Goal: Task Accomplishment & Management: Complete application form

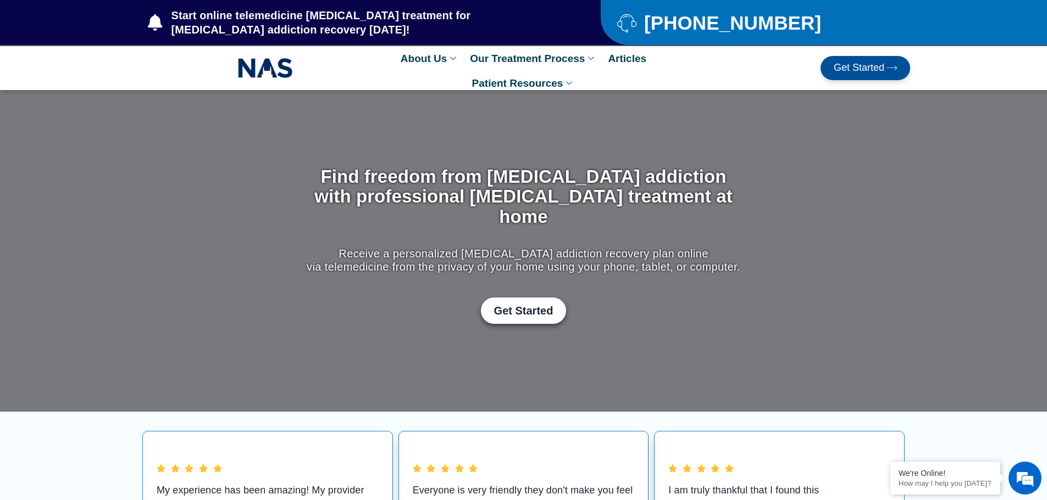
click at [858, 73] on link "Get Started" at bounding box center [865, 68] width 90 height 24
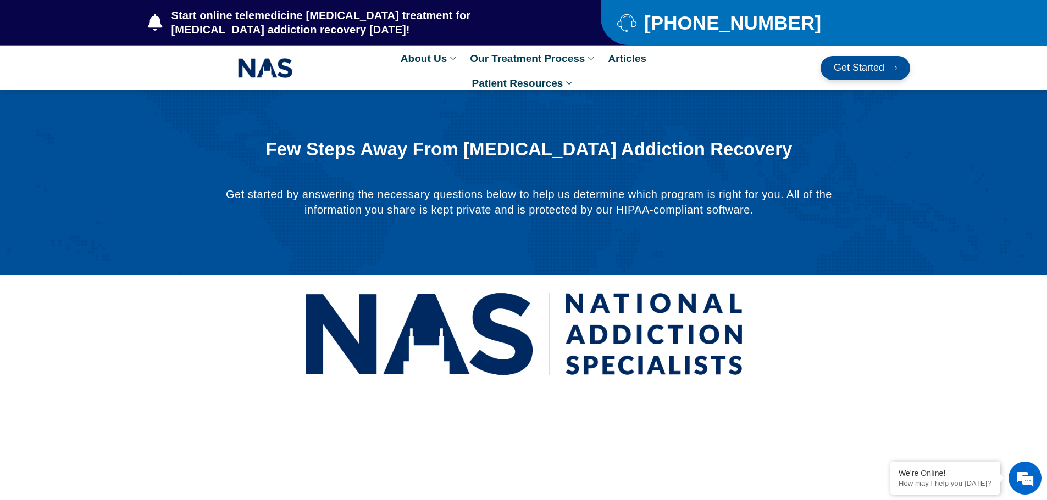
click at [846, 72] on span "Get Started" at bounding box center [858, 68] width 51 height 11
